Goal: Information Seeking & Learning: Learn about a topic

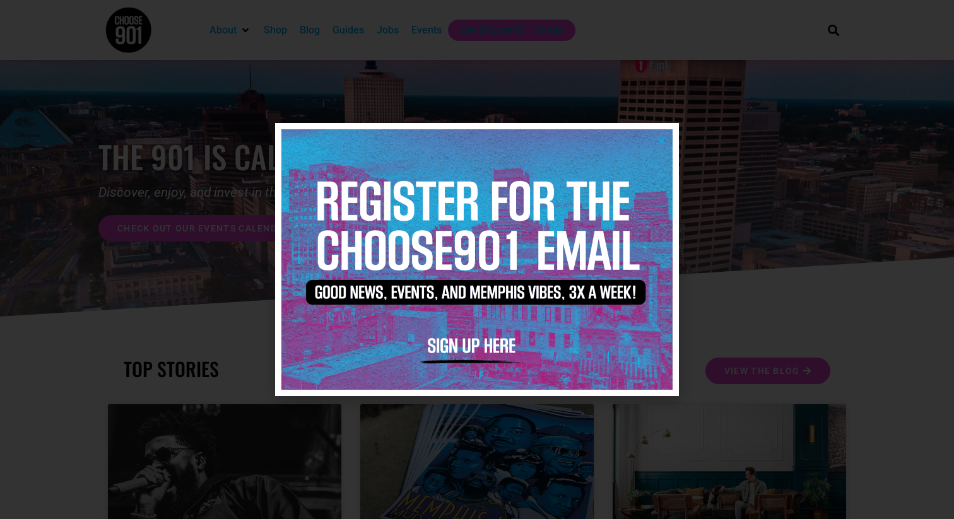
click at [663, 146] on img at bounding box center [476, 259] width 391 height 260
click at [663, 143] on icon "Close" at bounding box center [661, 140] width 9 height 9
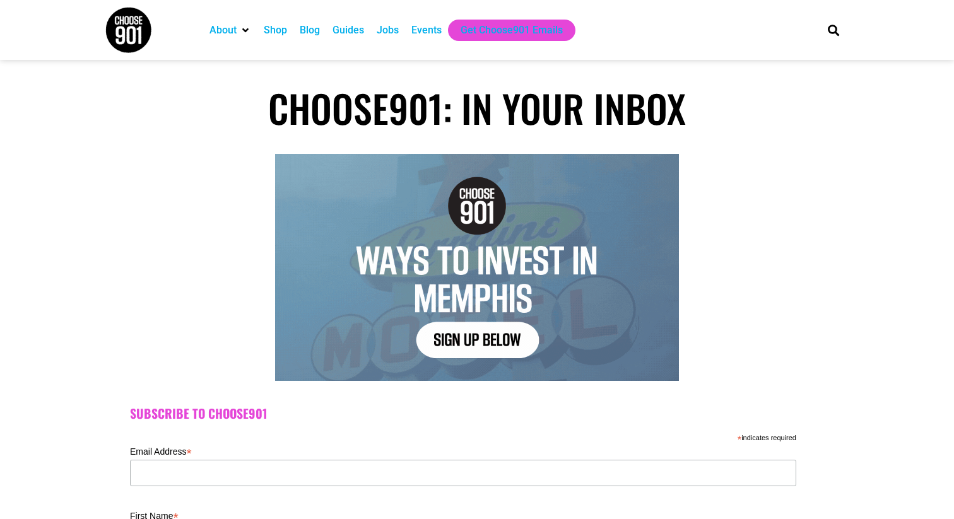
click at [396, 29] on div "Jobs" at bounding box center [388, 30] width 22 height 15
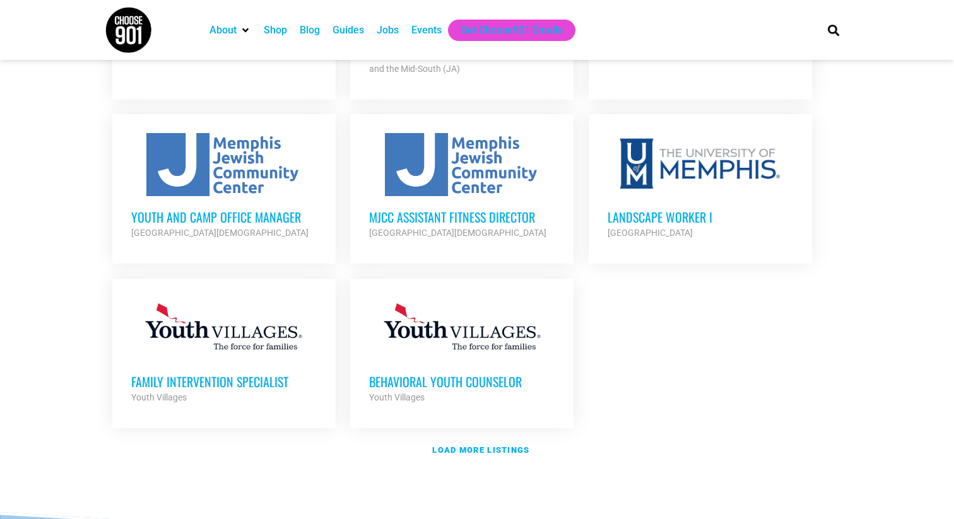
scroll to position [1392, 0]
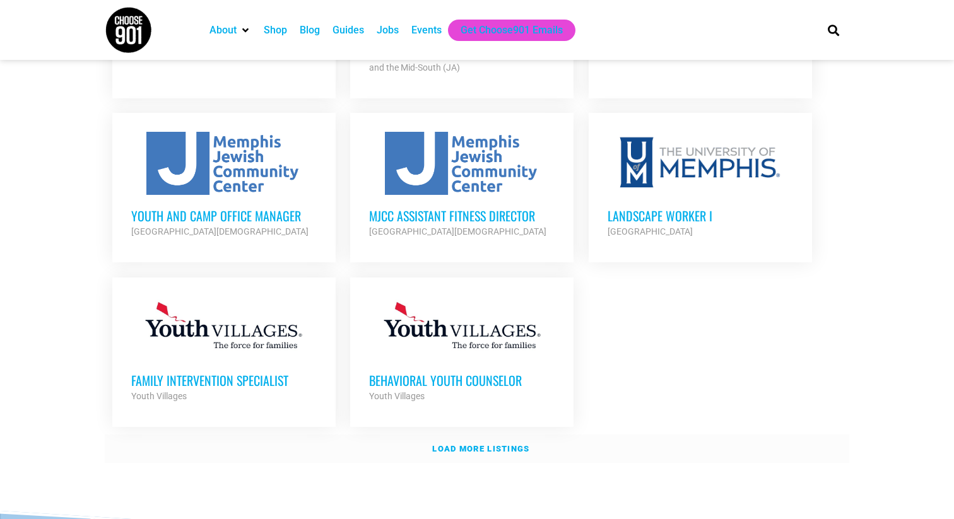
click at [497, 444] on strong "Load more listings" at bounding box center [480, 448] width 97 height 9
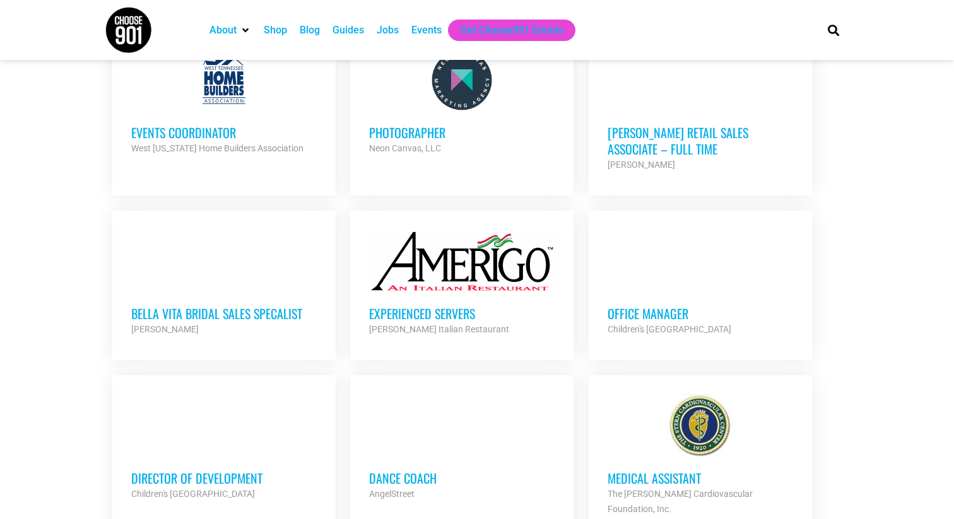
scroll to position [2214, 0]
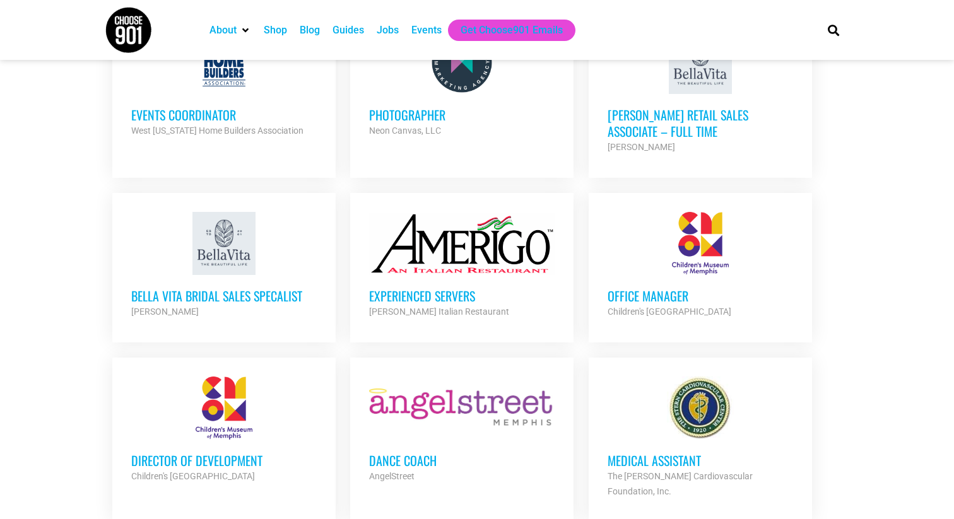
click at [638, 288] on h3 "Office Manager" at bounding box center [699, 296] width 185 height 16
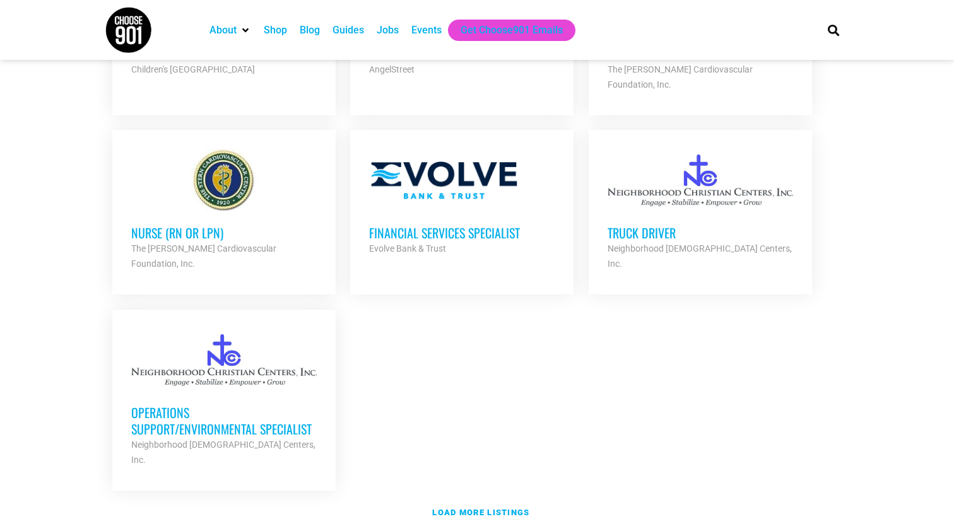
scroll to position [2630, 0]
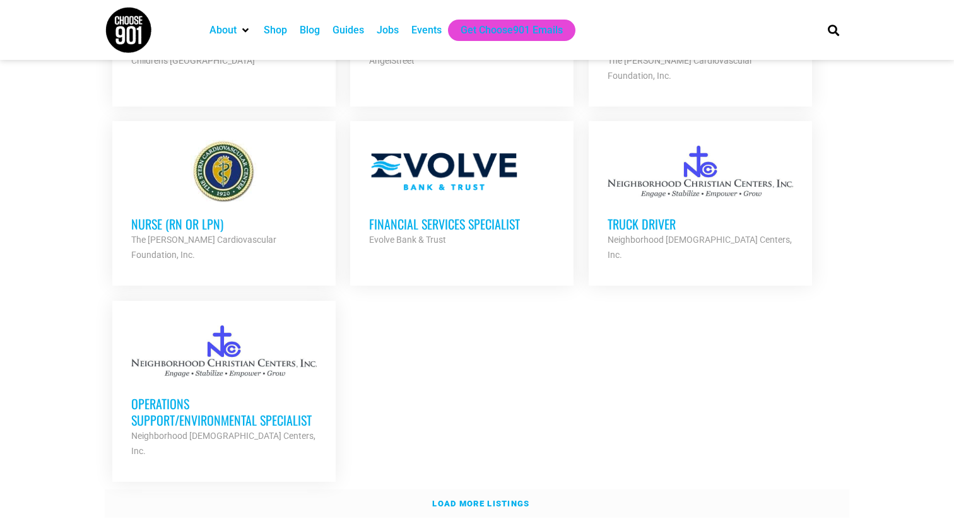
click at [474, 499] on strong "Load more listings" at bounding box center [480, 503] width 97 height 9
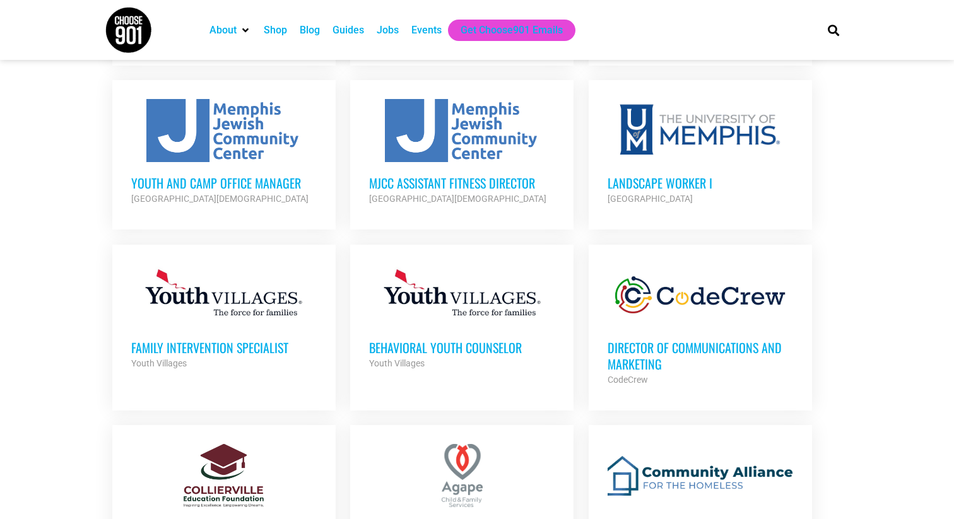
scroll to position [1384, 0]
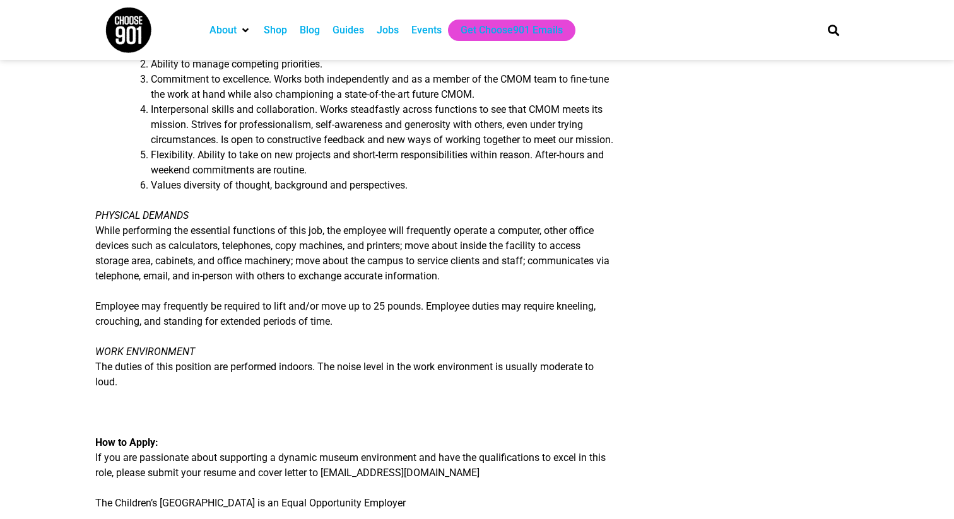
scroll to position [1288, 0]
